Goal: Find specific page/section: Find specific page/section

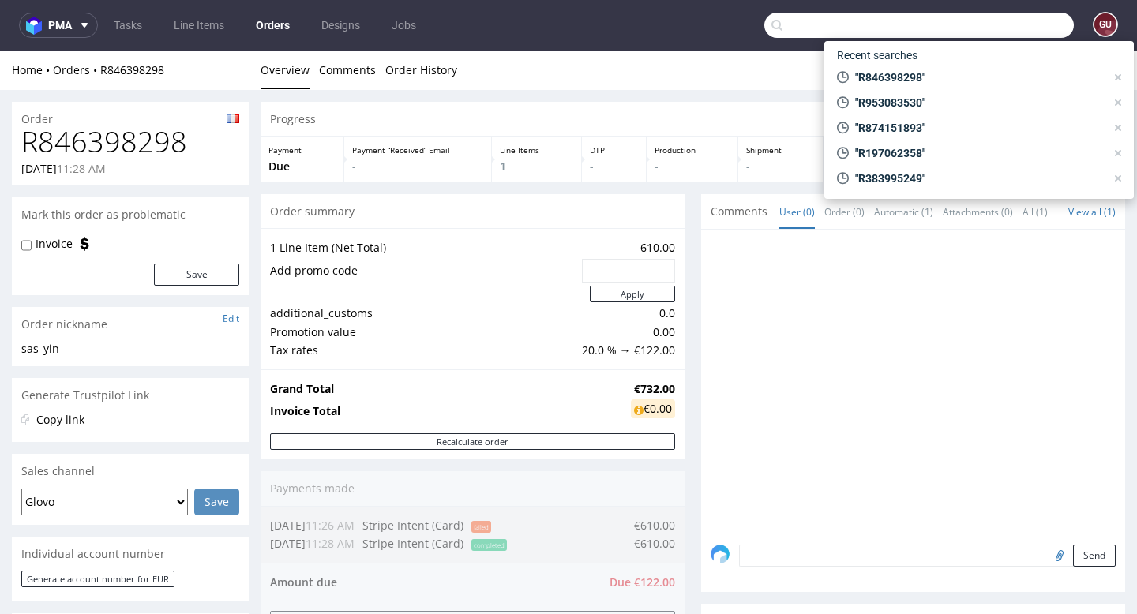
scroll to position [822, 0]
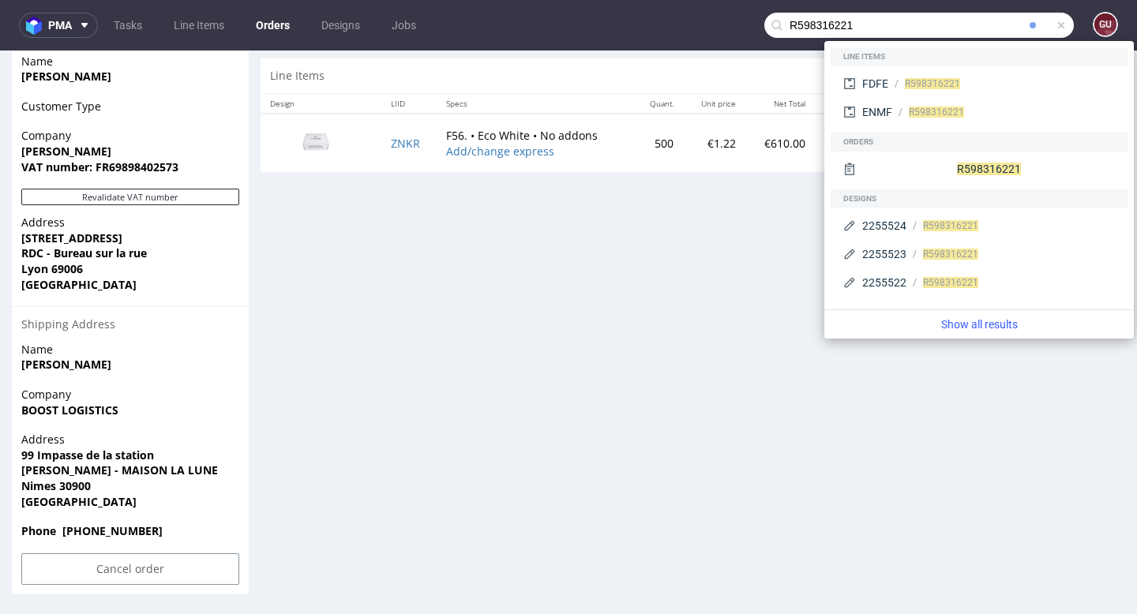
type input "R598316221"
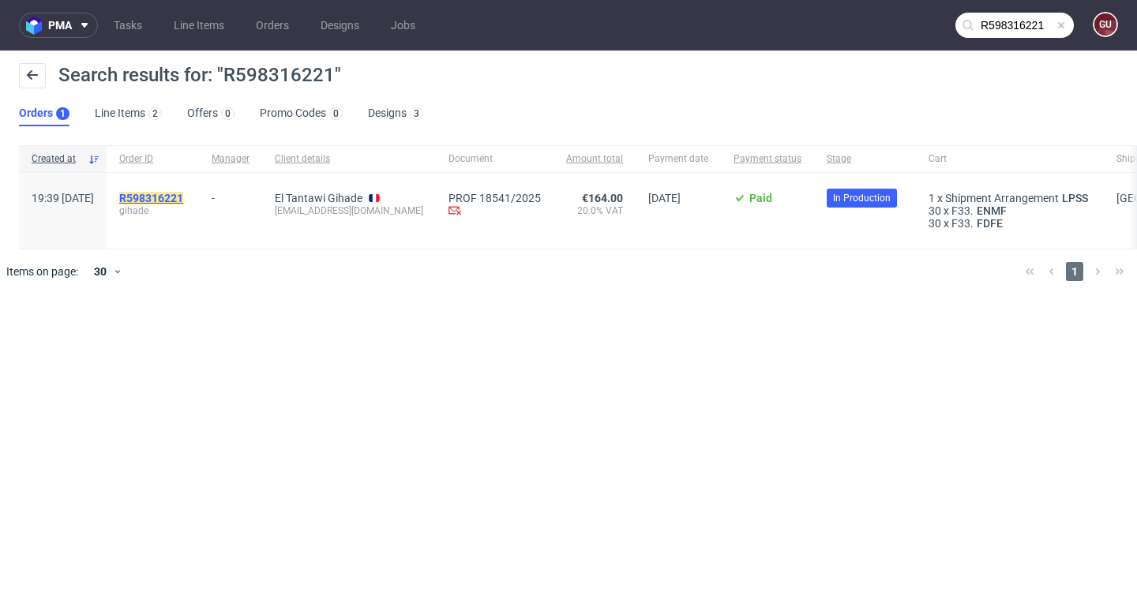
click at [183, 196] on mark "R598316221" at bounding box center [151, 198] width 64 height 13
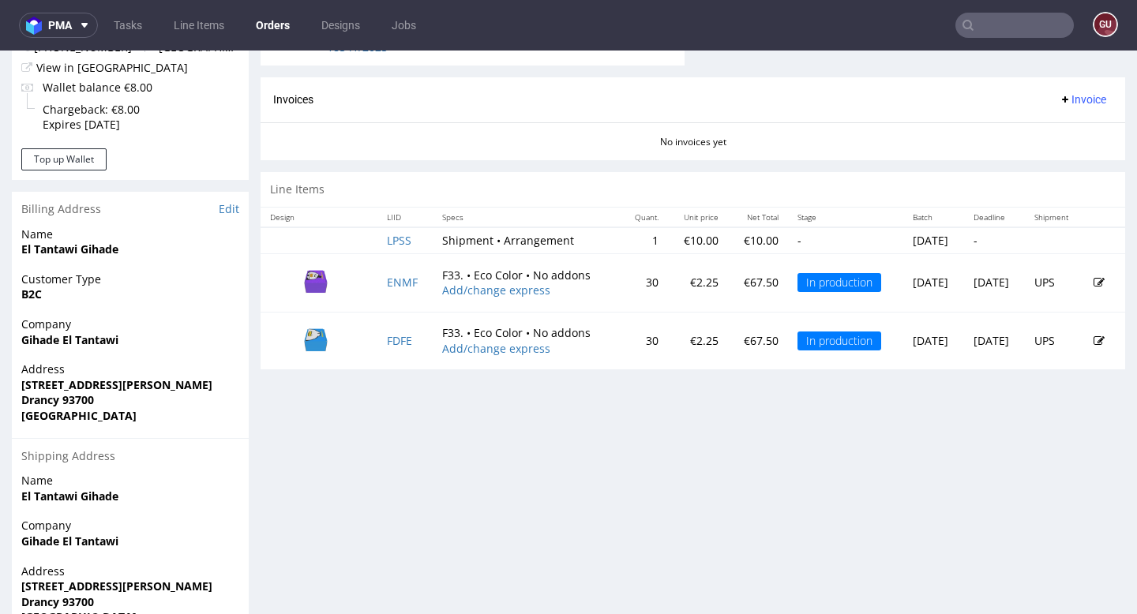
scroll to position [658, 0]
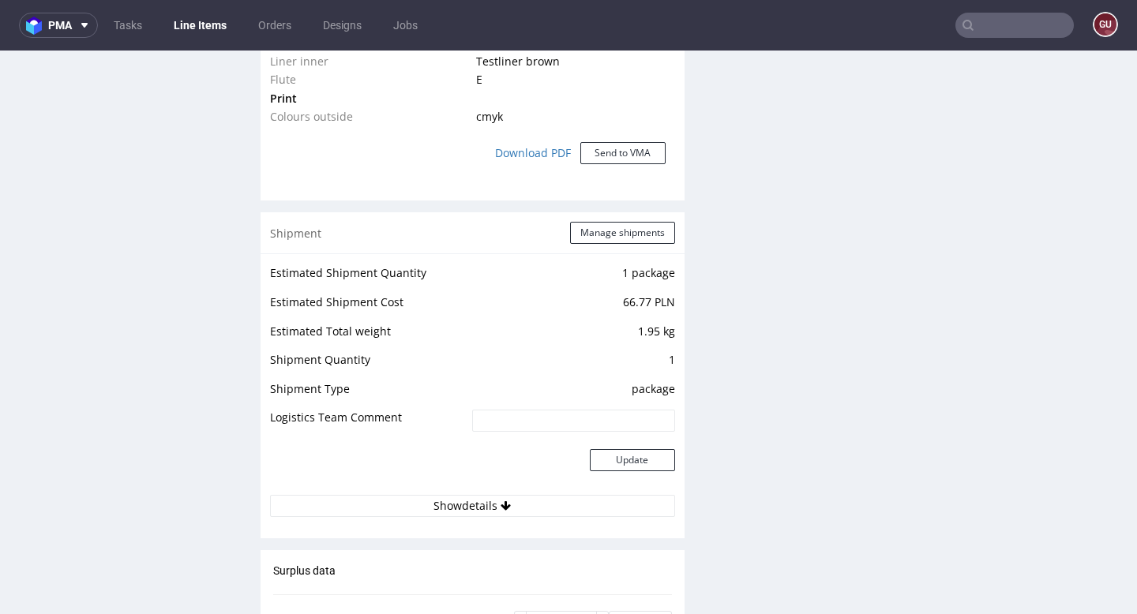
scroll to position [815, 0]
